Goal: Find specific page/section: Find specific page/section

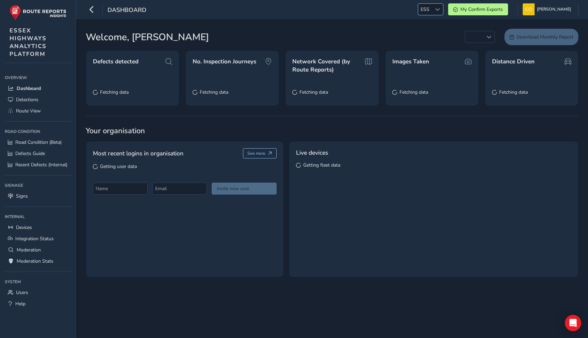
click at [432, 11] on div at bounding box center [437, 9] width 11 height 11
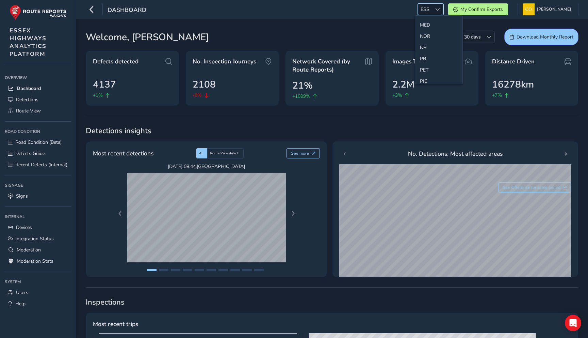
scroll to position [214, 0]
click at [430, 46] on li "NR" at bounding box center [438, 45] width 47 height 11
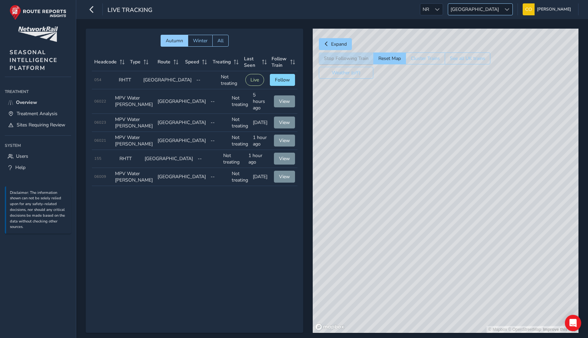
click at [494, 7] on span "[GEOGRAPHIC_DATA]" at bounding box center [474, 9] width 53 height 11
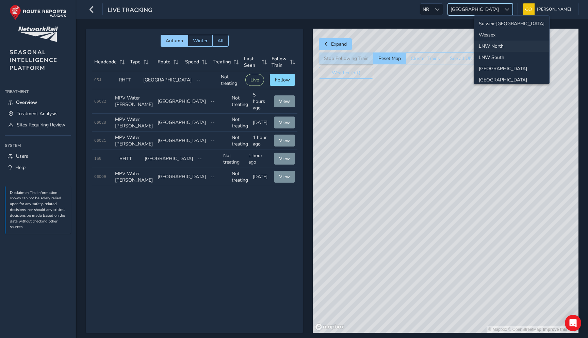
click at [496, 46] on li "LNW North" at bounding box center [511, 46] width 75 height 11
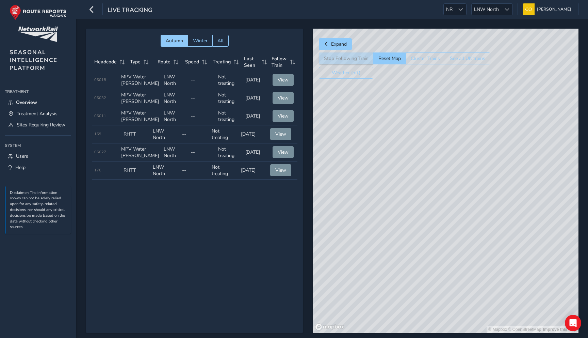
drag, startPoint x: 459, startPoint y: 261, endPoint x: 419, endPoint y: 245, distance: 42.6
click at [419, 245] on div "© Mapbox © OpenStreetMap Improve this map" at bounding box center [446, 181] width 266 height 304
click at [283, 119] on span "View" at bounding box center [283, 116] width 11 height 6
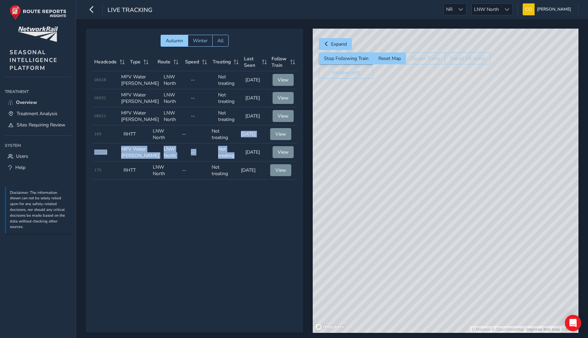
drag, startPoint x: 253, startPoint y: 164, endPoint x: 238, endPoint y: 154, distance: 18.1
click at [238, 154] on tbody "Headcode 06018 Type MPV Water Jetter Route LNW North Speed -- Treating Not trea…" at bounding box center [195, 125] width 206 height 108
click at [238, 143] on td "Treating Not treating" at bounding box center [223, 134] width 29 height 18
drag, startPoint x: 253, startPoint y: 156, endPoint x: 237, endPoint y: 150, distance: 17.0
click at [237, 143] on tr "Headcode 169 Type RHTT Route LNW North Speed -- Treating Not treating Last Seen…" at bounding box center [195, 134] width 206 height 18
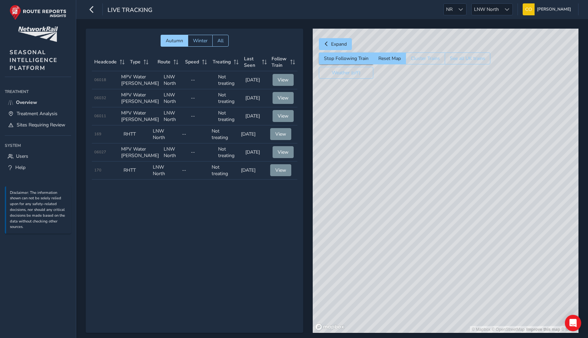
click at [246, 143] on td "Last Seen 55 years ago" at bounding box center [253, 134] width 29 height 18
click at [488, 8] on span "LNW North" at bounding box center [487, 9] width 30 height 11
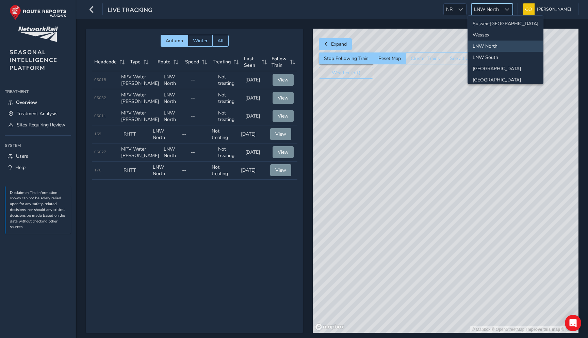
click at [442, 84] on div "© Mapbox © OpenStreetMap Improve this map © Maxar" at bounding box center [446, 181] width 266 height 304
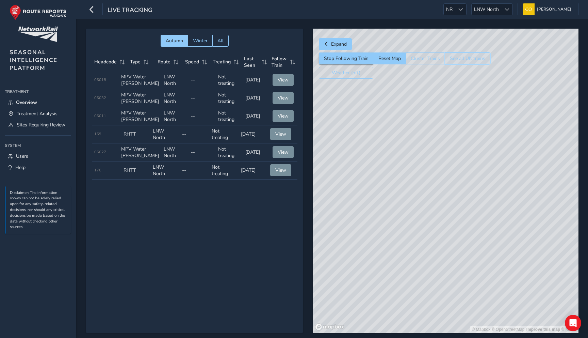
click at [455, 61] on button "See all UK trains" at bounding box center [468, 58] width 46 height 12
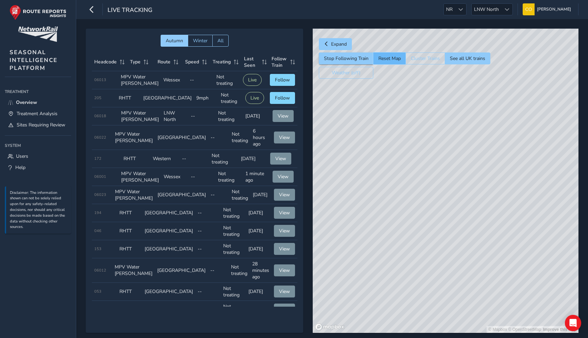
click at [391, 58] on button "Reset Map" at bounding box center [389, 58] width 32 height 12
click at [285, 101] on span "Follow" at bounding box center [282, 98] width 15 height 6
drag, startPoint x: 408, startPoint y: 258, endPoint x: 454, endPoint y: 193, distance: 79.4
click at [454, 193] on div "© Mapbox © OpenStreetMap Improve this map © Maxar" at bounding box center [446, 181] width 266 height 304
drag, startPoint x: 434, startPoint y: 244, endPoint x: 518, endPoint y: 83, distance: 181.6
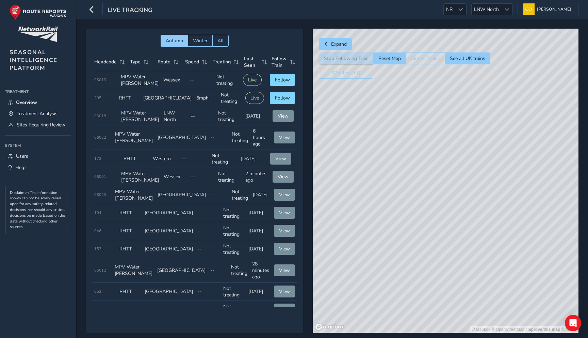
click at [518, 83] on div "© Mapbox © OpenStreetMap Improve this map © Maxar" at bounding box center [446, 181] width 266 height 304
drag, startPoint x: 420, startPoint y: 154, endPoint x: 420, endPoint y: 212, distance: 57.9
click at [420, 212] on div "© Mapbox © OpenStreetMap Improve this map © Maxar" at bounding box center [446, 181] width 266 height 304
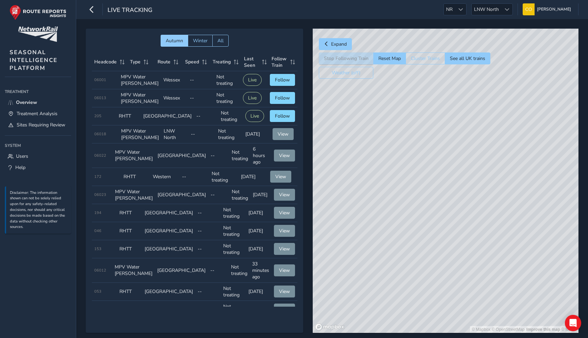
click at [260, 44] on span "Autumn Winter All" at bounding box center [195, 41] width 206 height 12
click at [25, 156] on span "Users" at bounding box center [22, 156] width 12 height 6
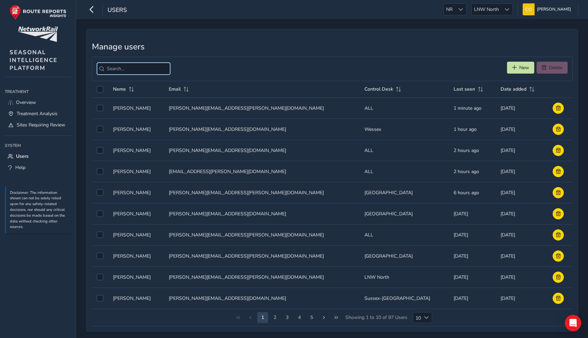
click at [145, 68] on input "search" at bounding box center [133, 69] width 73 height 12
click at [53, 98] on link "Overview" at bounding box center [38, 102] width 66 height 11
